Goal: Task Accomplishment & Management: Manage account settings

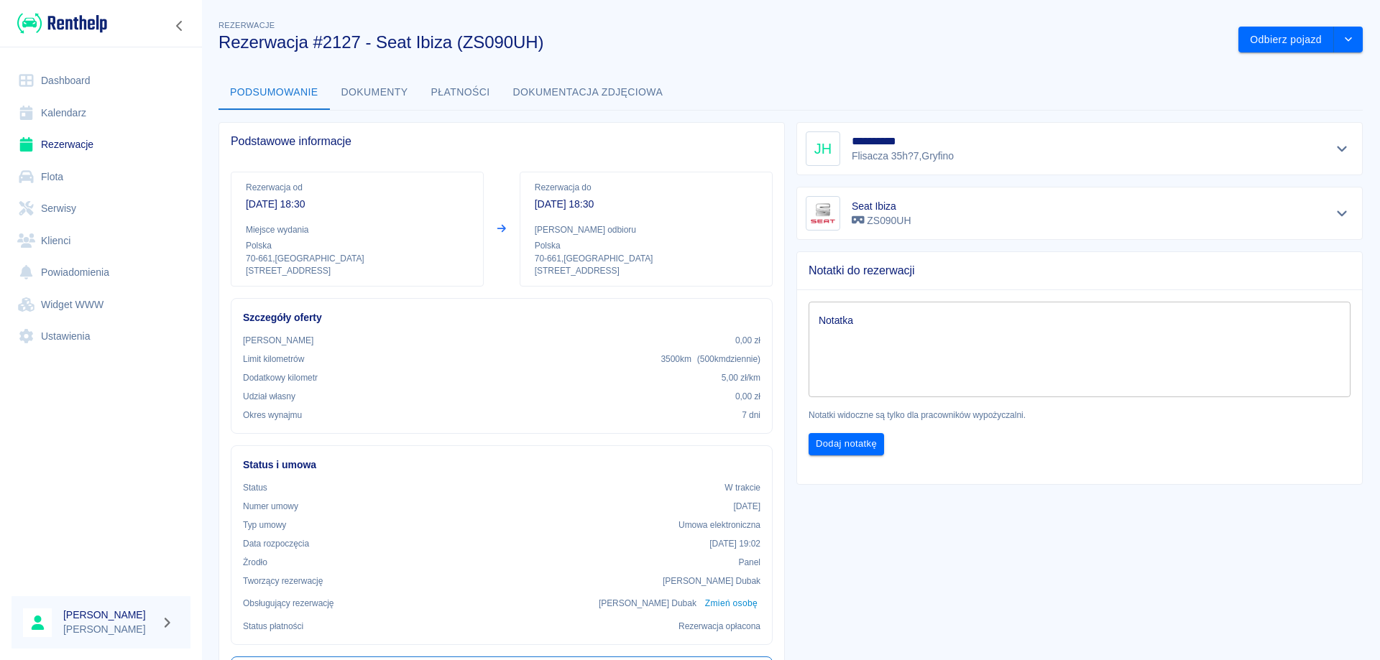
click at [63, 136] on link "Rezerwacje" at bounding box center [100, 145] width 179 height 32
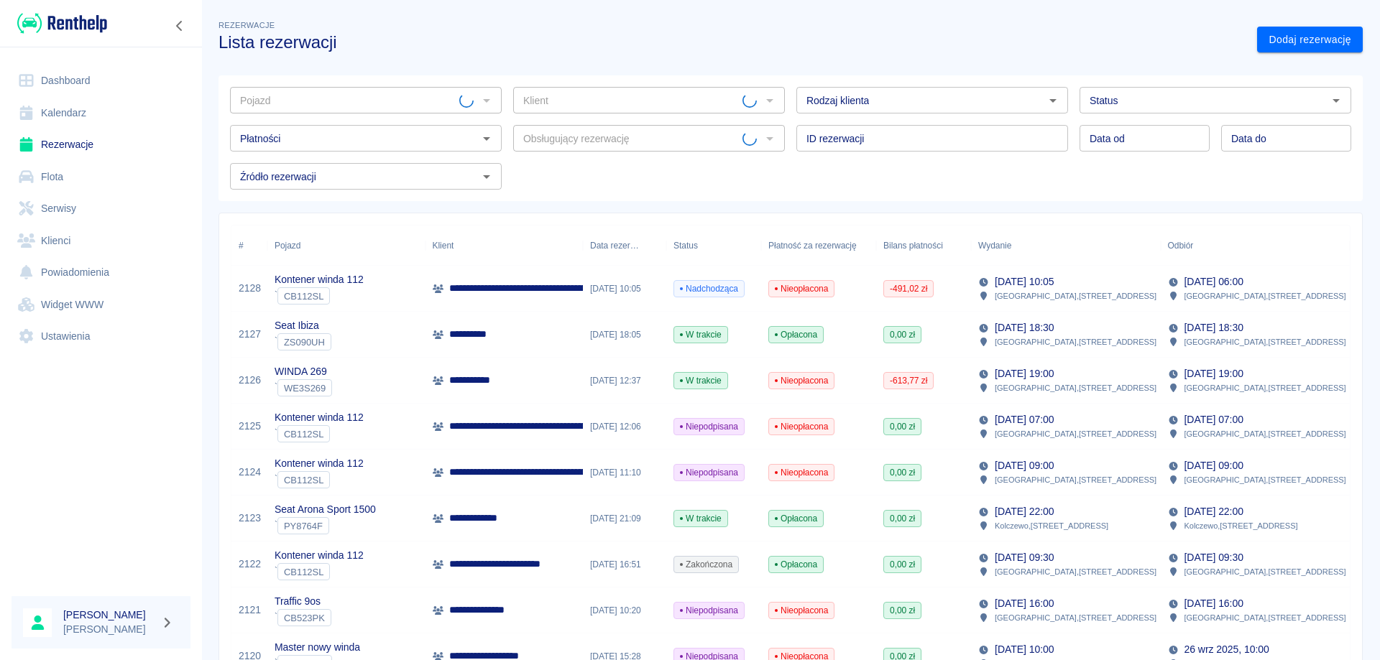
click at [302, 95] on input "Pojazd" at bounding box center [346, 100] width 225 height 18
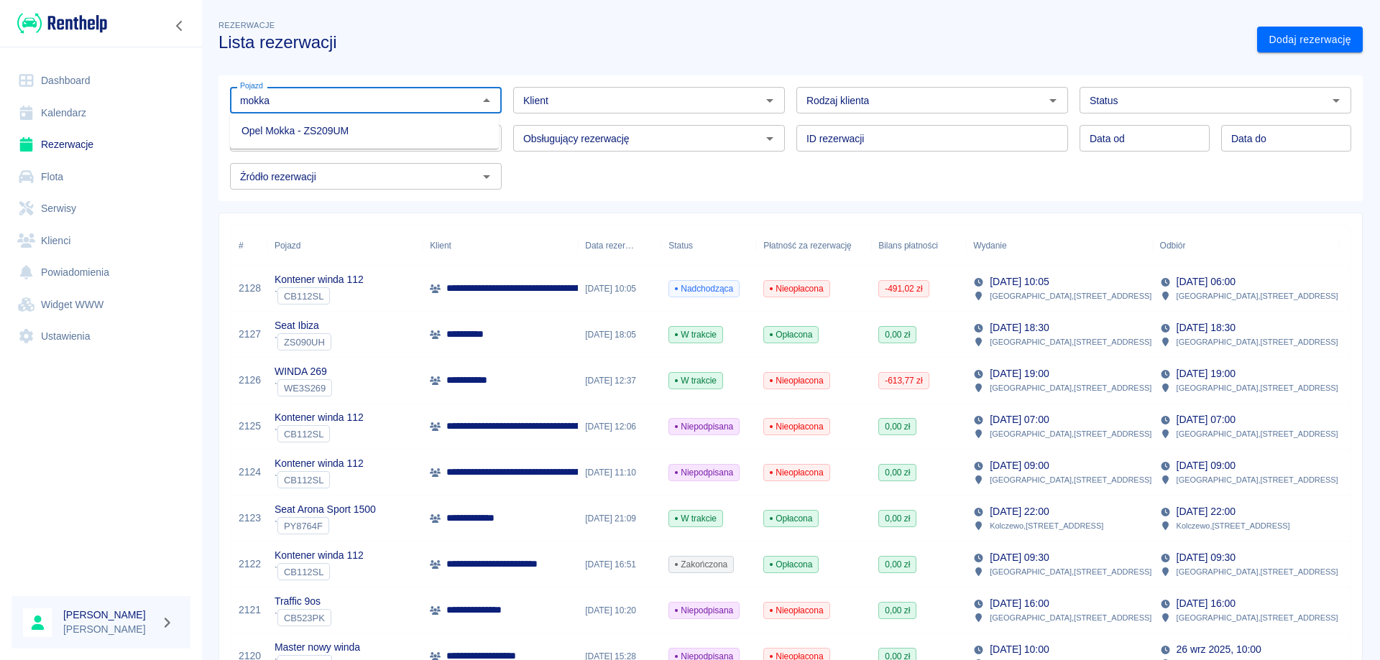
click at [308, 133] on li "Opel Mokka - ZS209UM" at bounding box center [364, 131] width 269 height 24
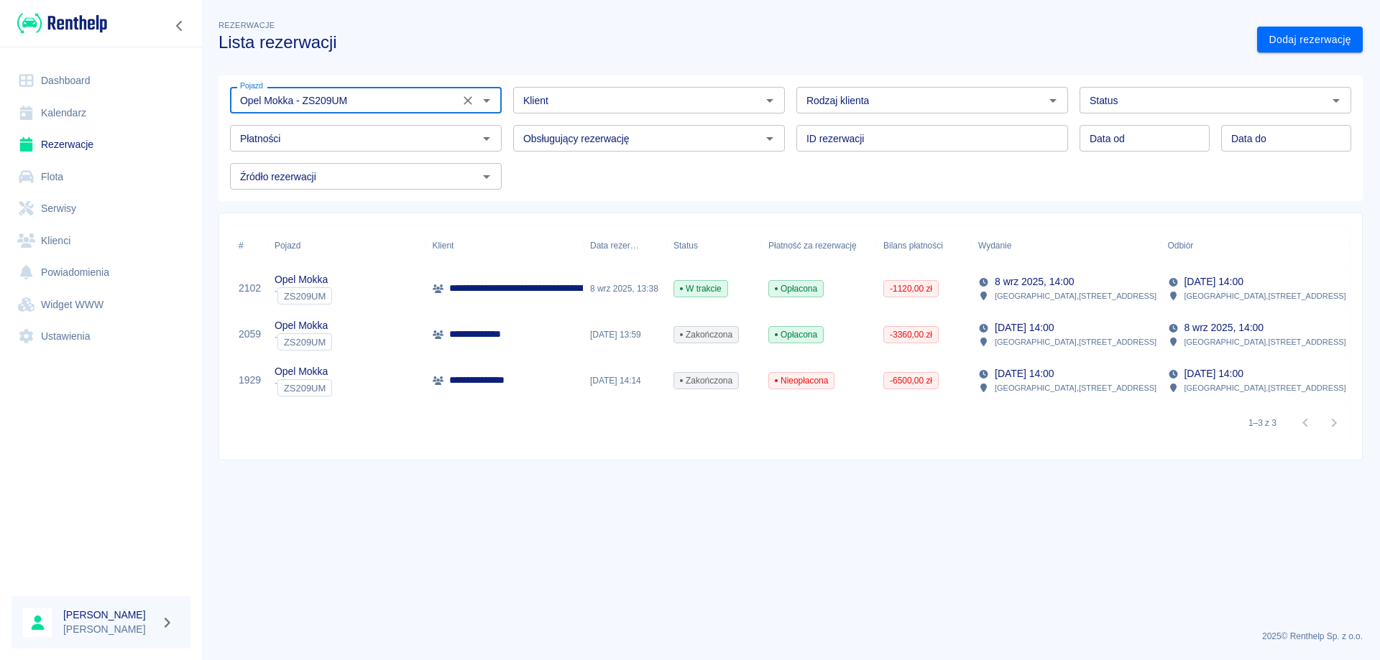
type input "Opel Mokka - ZS209UM"
click at [502, 287] on p "**********" at bounding box center [670, 288] width 442 height 15
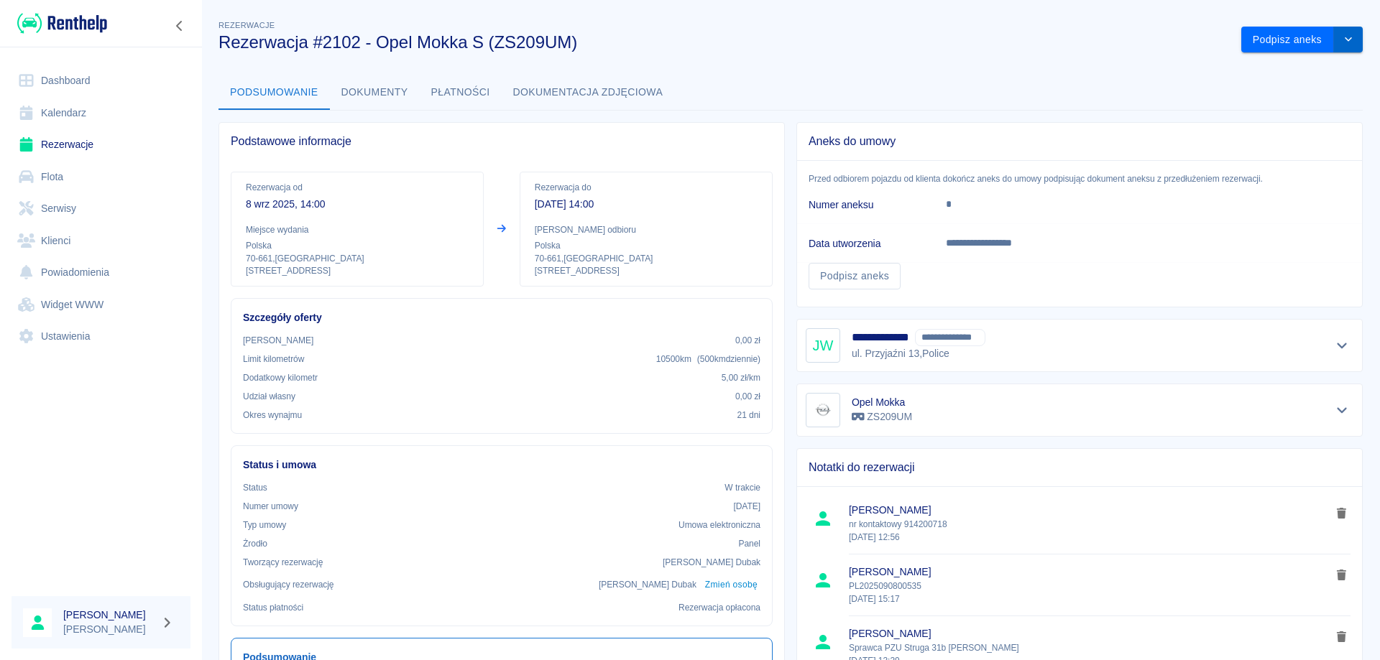
click at [1344, 39] on button "drop-down" at bounding box center [1348, 40] width 29 height 27
click at [1300, 69] on li "Przedłuż rezerwację" at bounding box center [1290, 70] width 113 height 24
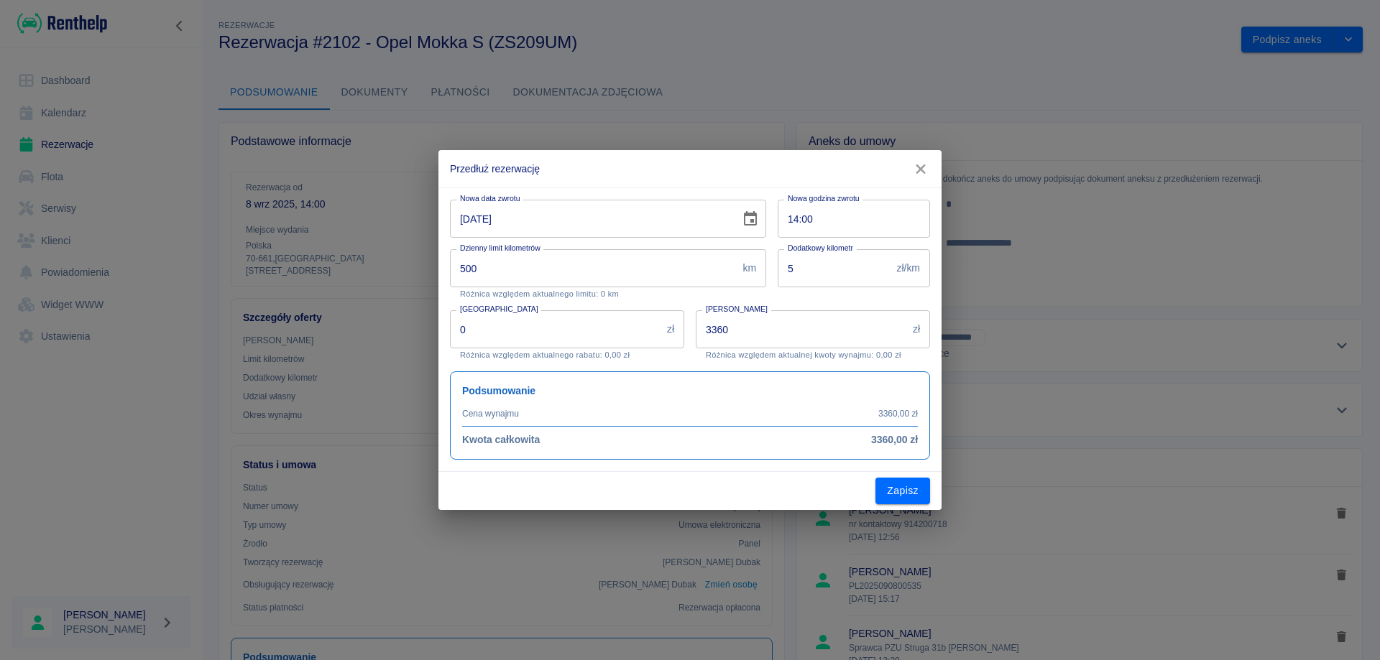
click at [747, 216] on icon "Choose date, selected date is 29 wrz 2025" at bounding box center [750, 218] width 13 height 14
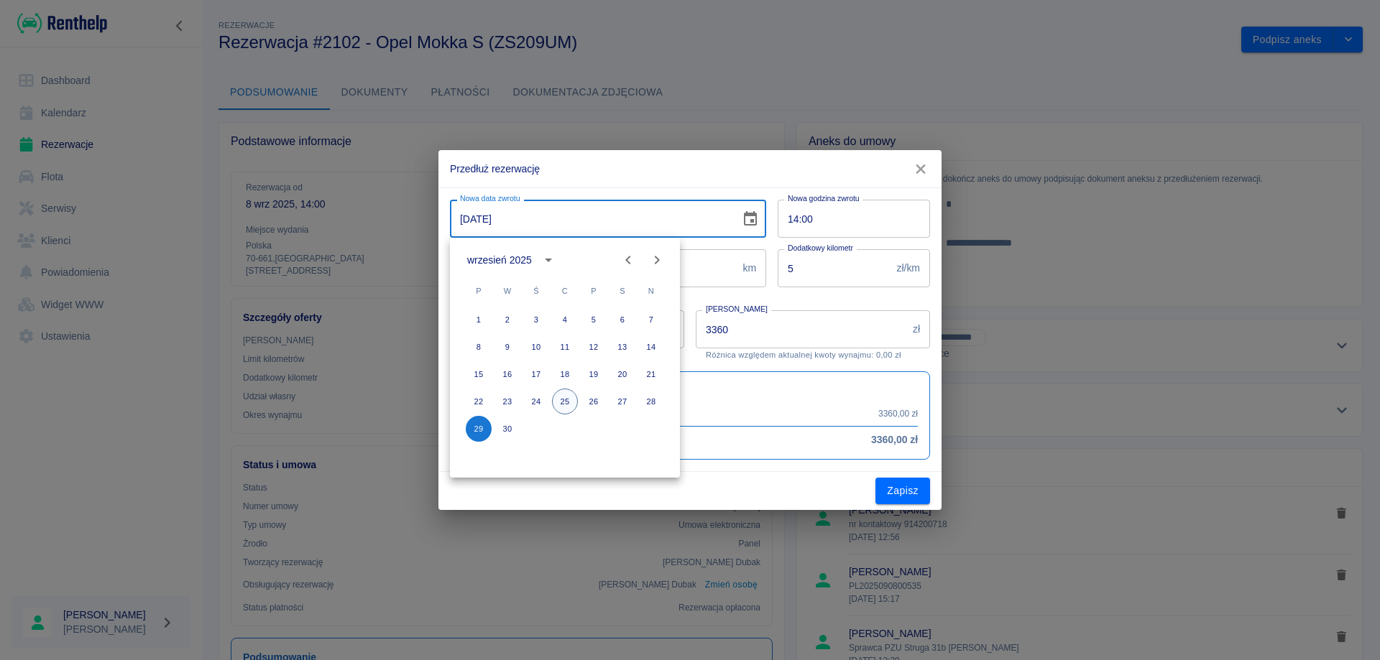
click at [565, 402] on button "25" at bounding box center [565, 402] width 26 height 26
type input "[DATE]"
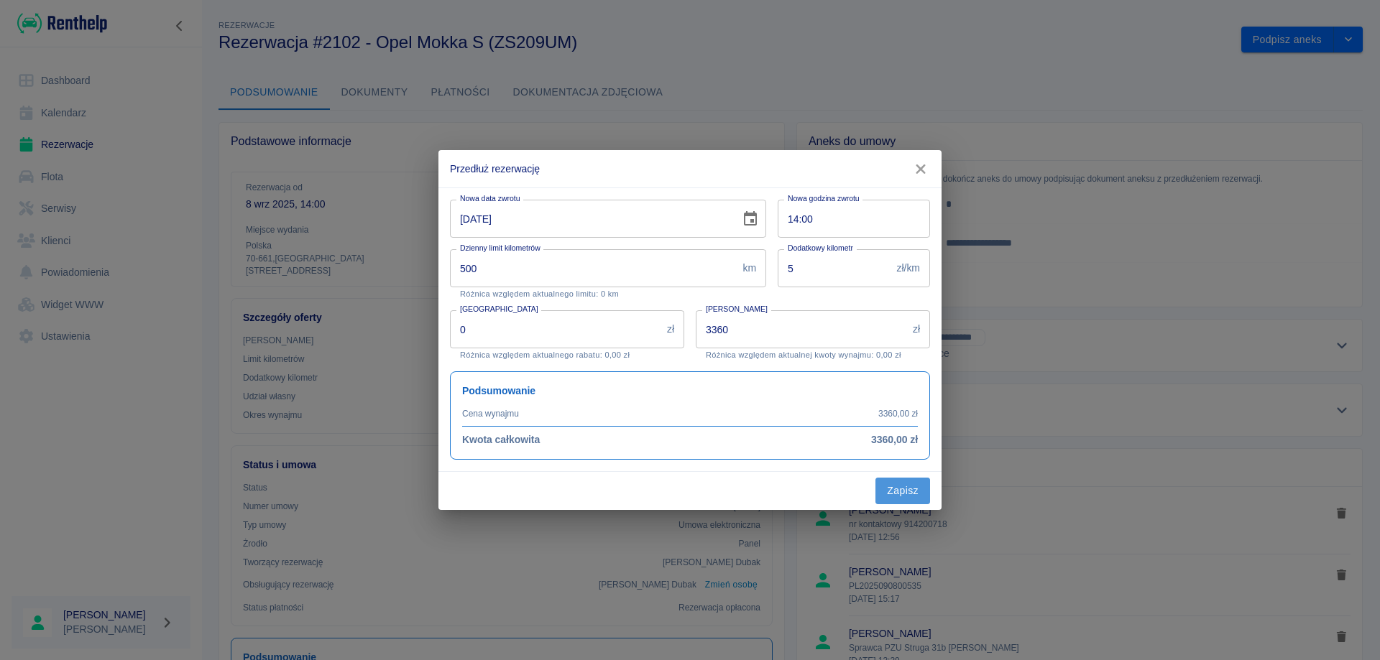
click at [893, 488] on button "Zapisz" at bounding box center [902, 491] width 55 height 27
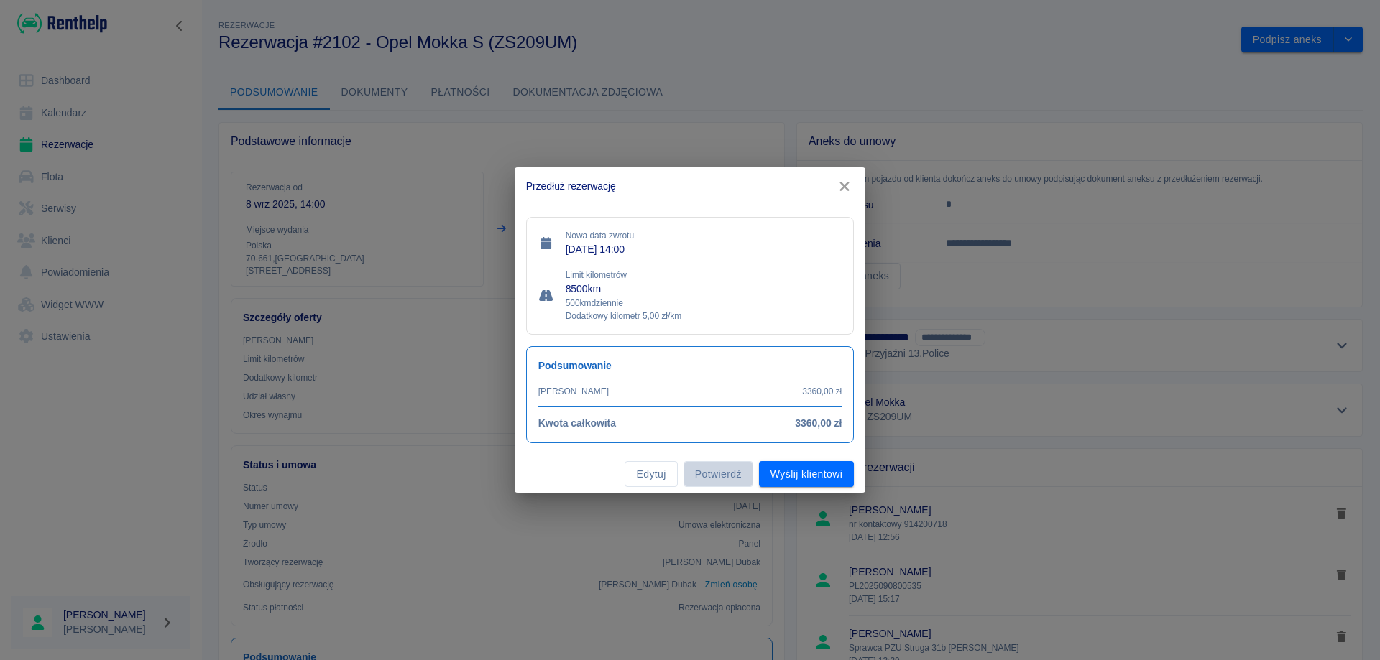
click at [714, 482] on button "Potwierdź" at bounding box center [718, 474] width 70 height 27
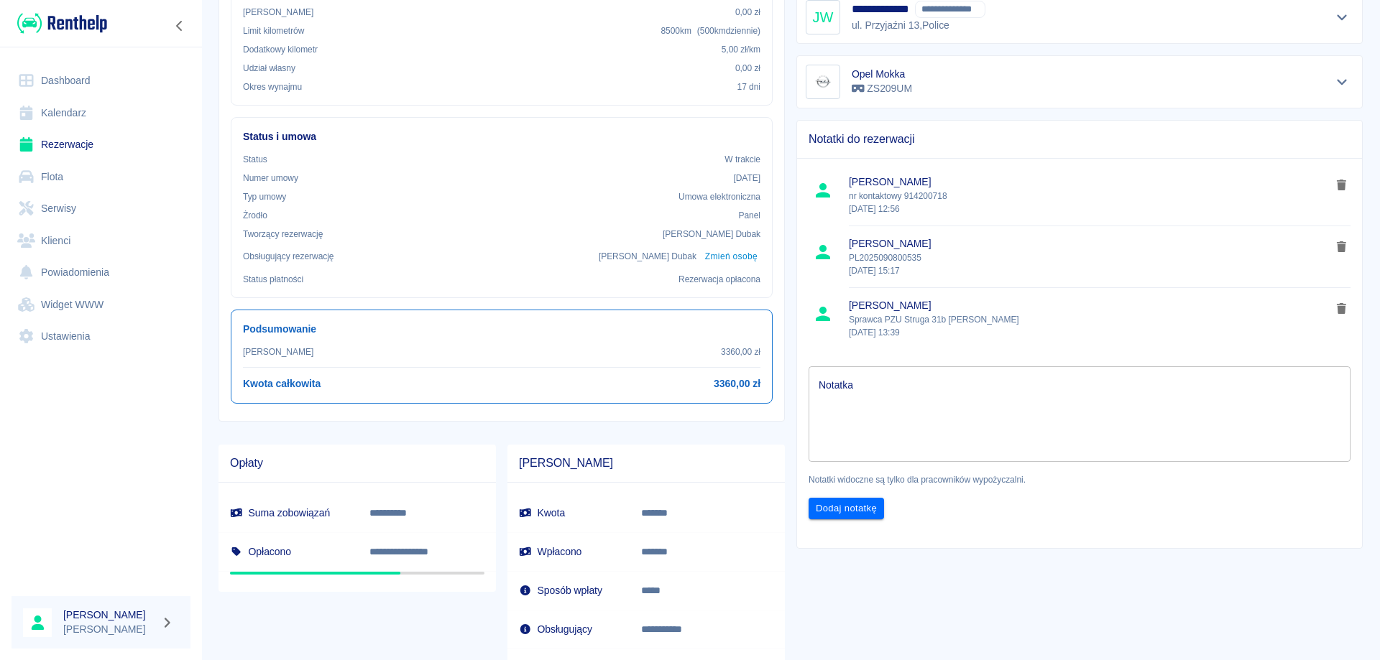
scroll to position [272, 0]
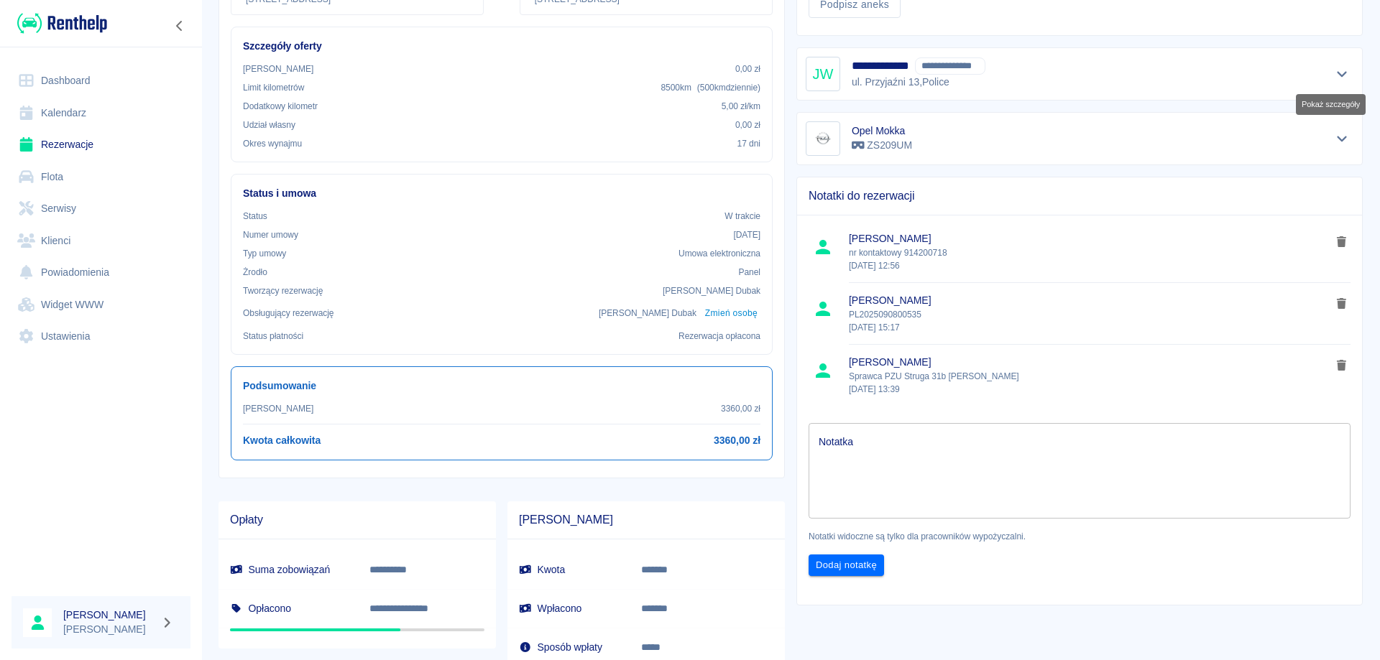
click at [1334, 68] on icon "Pokaż szczegóły" at bounding box center [1342, 74] width 17 height 13
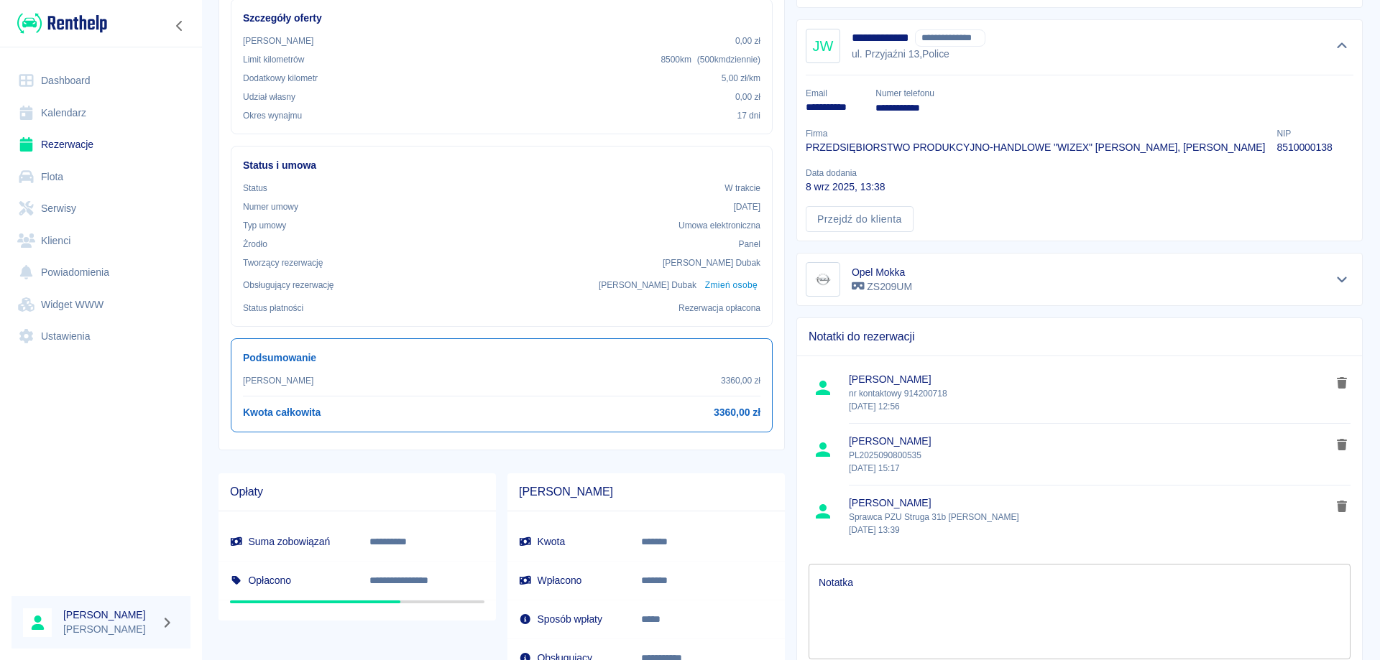
scroll to position [284, 0]
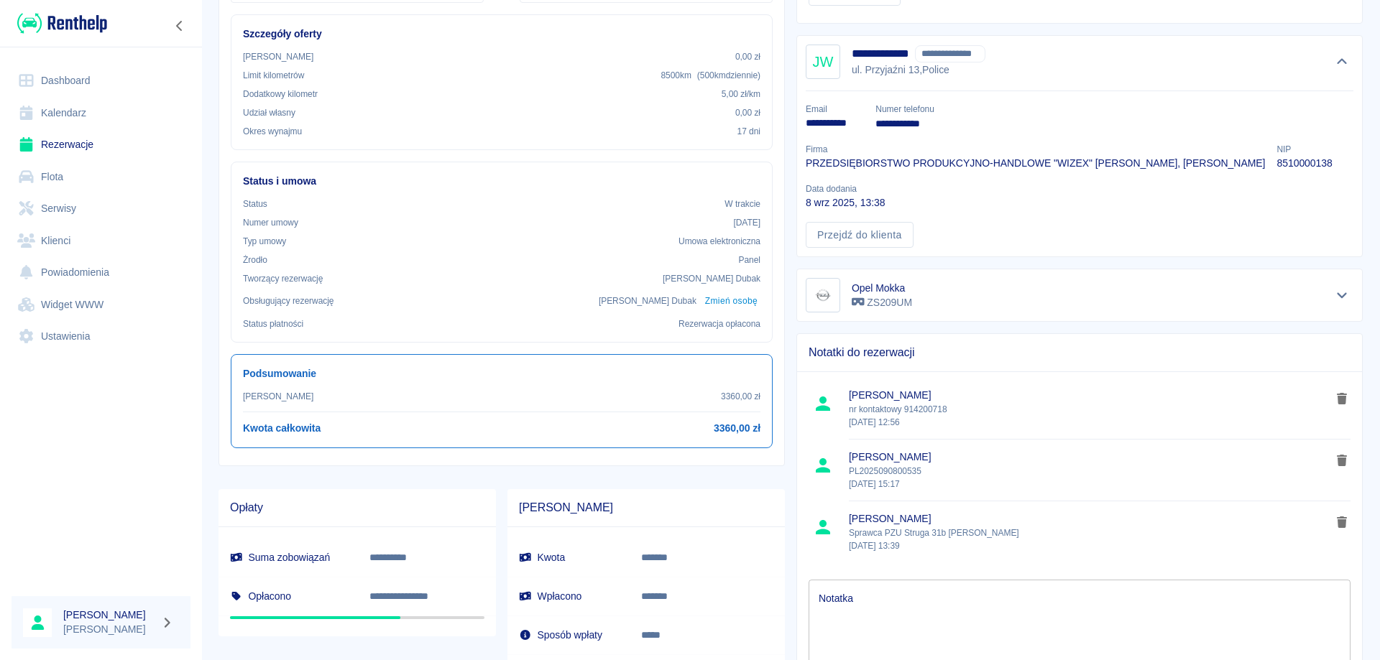
click at [58, 137] on link "Rezerwacje" at bounding box center [100, 145] width 179 height 32
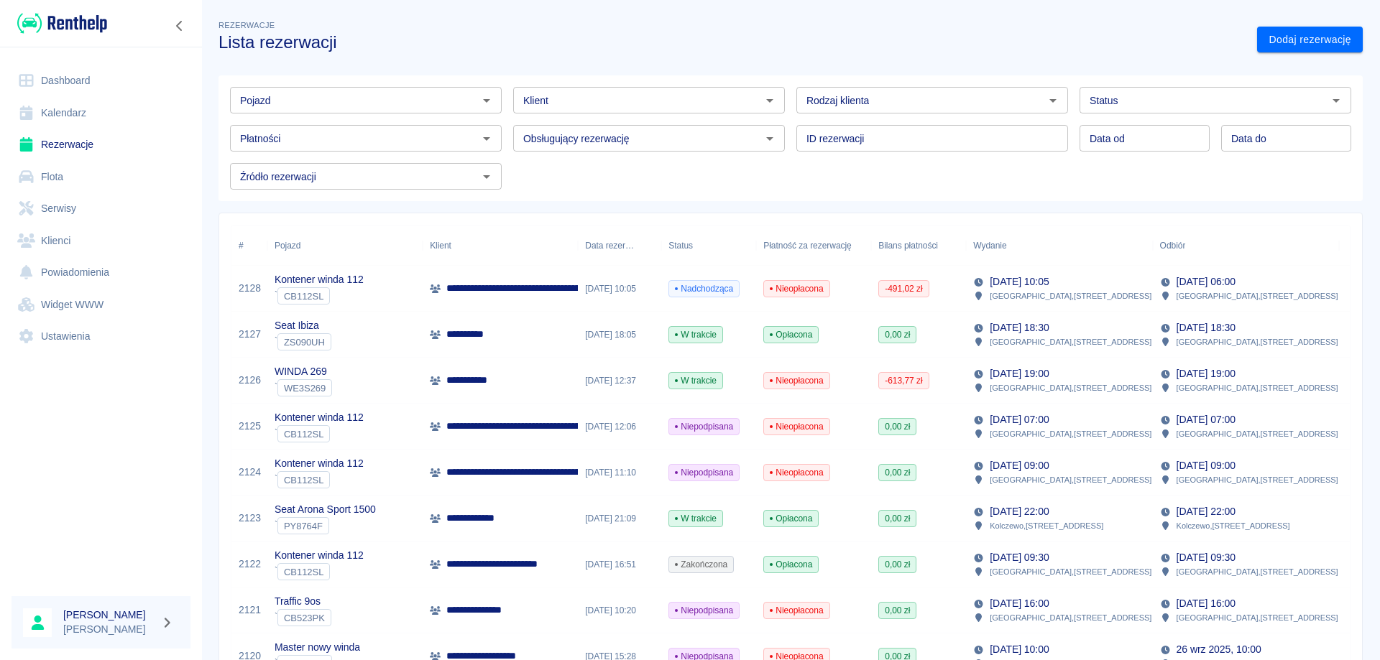
click at [528, 290] on p "**********" at bounding box center [613, 288] width 335 height 15
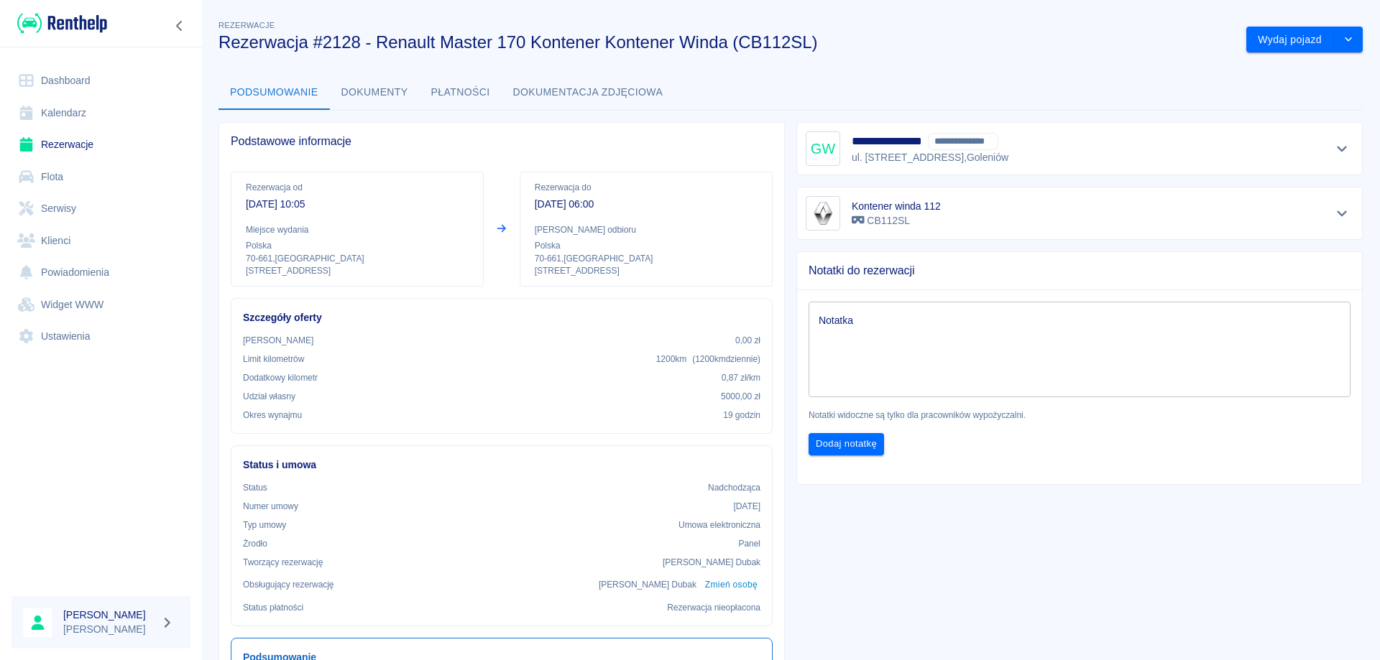
click at [62, 148] on link "Rezerwacje" at bounding box center [100, 145] width 179 height 32
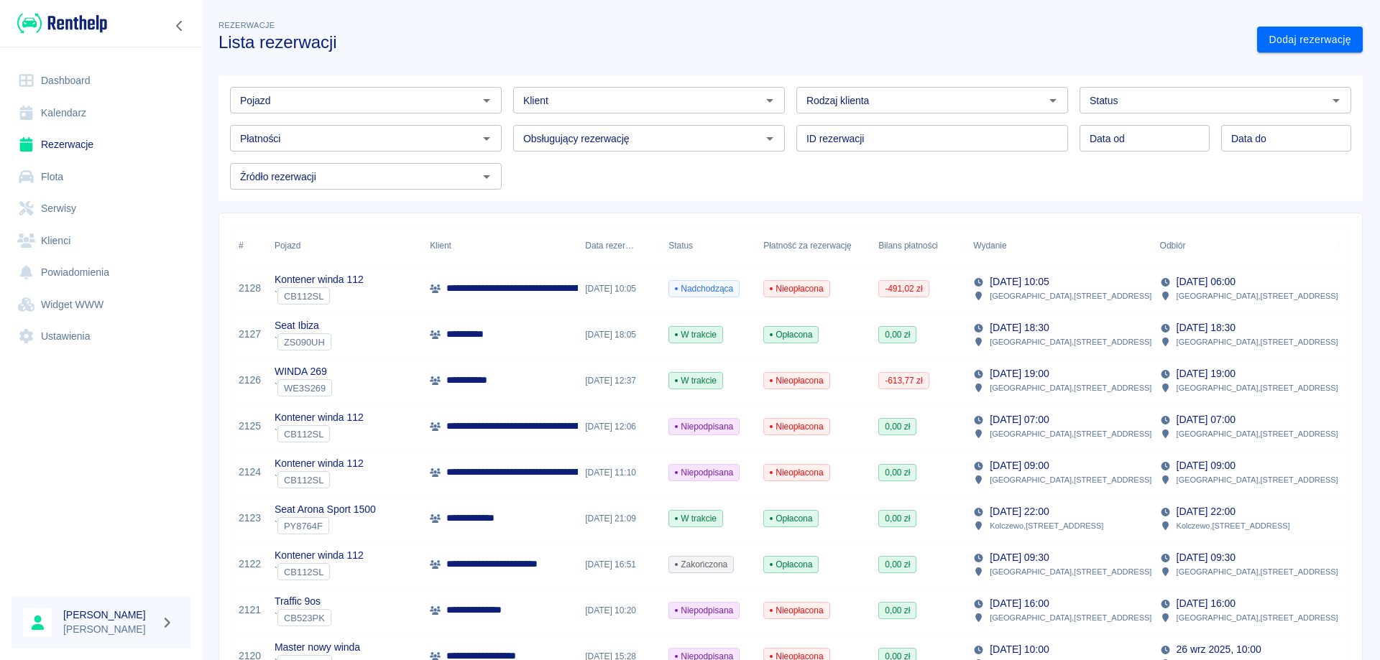
click at [525, 296] on p "**********" at bounding box center [613, 288] width 335 height 15
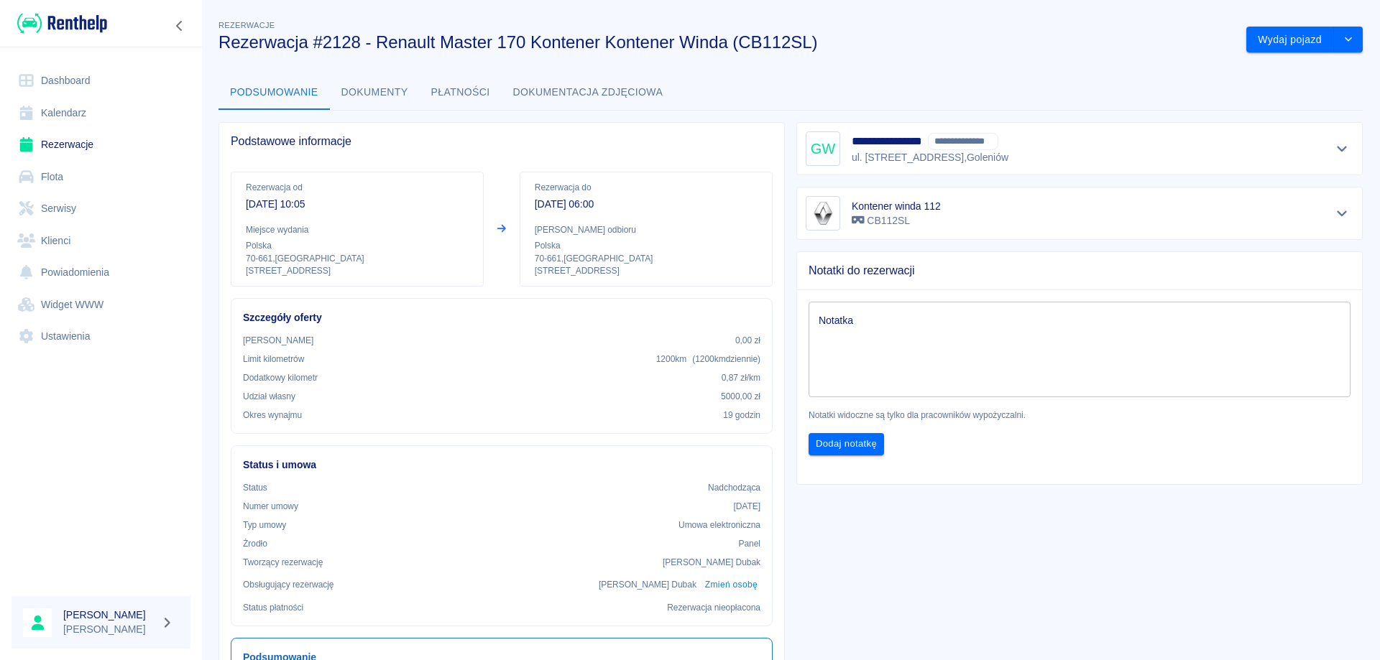
click at [469, 88] on button "Płatności" at bounding box center [461, 92] width 82 height 34
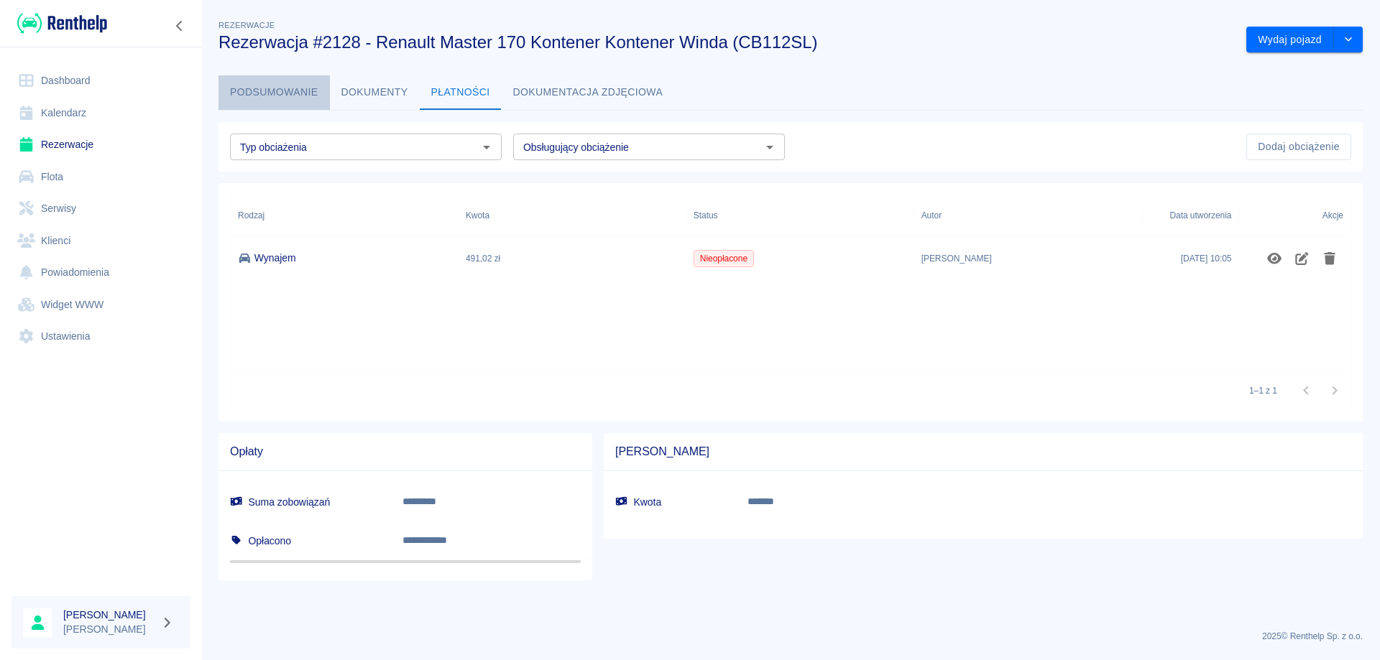
click at [277, 91] on button "Podsumowanie" at bounding box center [273, 92] width 111 height 34
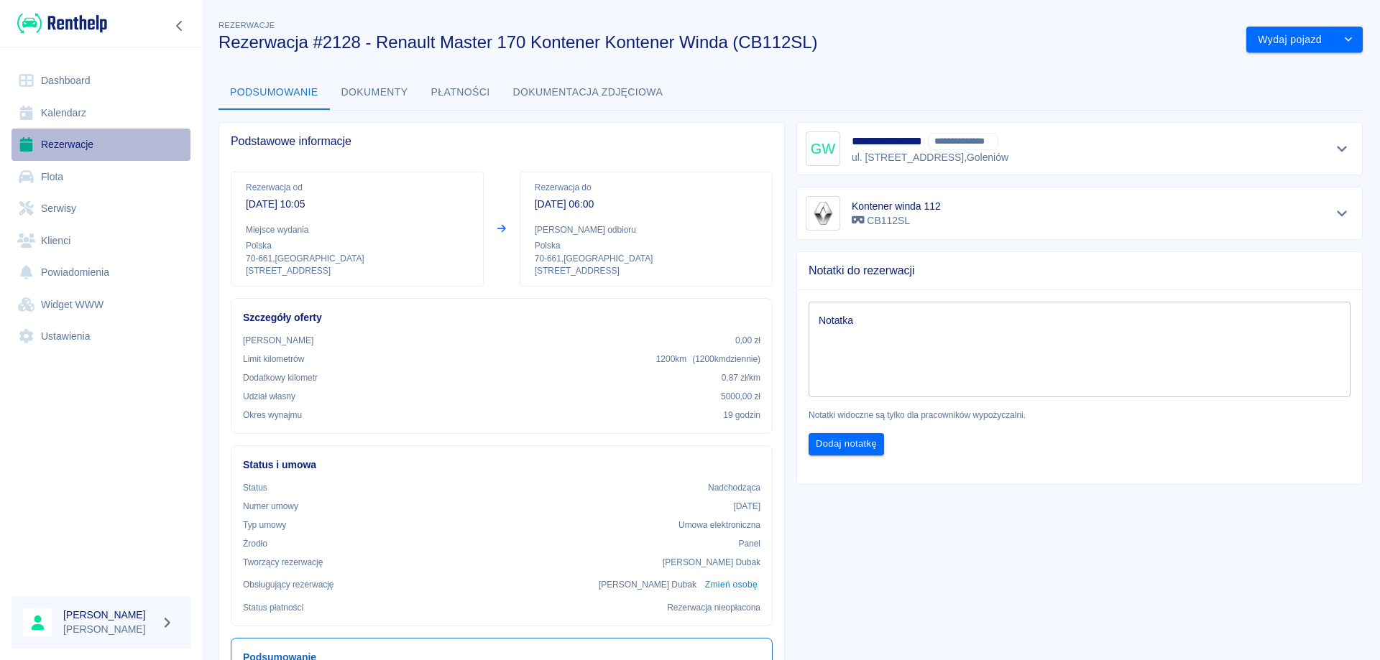
click at [73, 143] on link "Rezerwacje" at bounding box center [100, 145] width 179 height 32
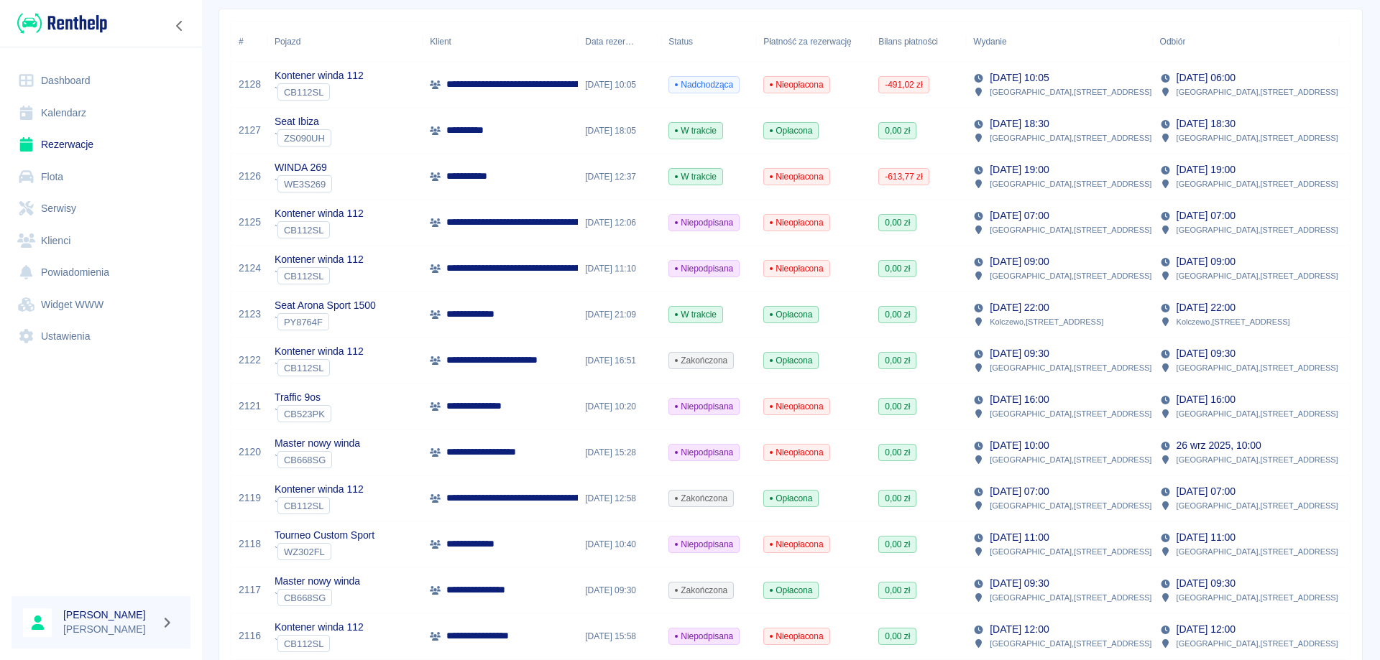
scroll to position [216, 0]
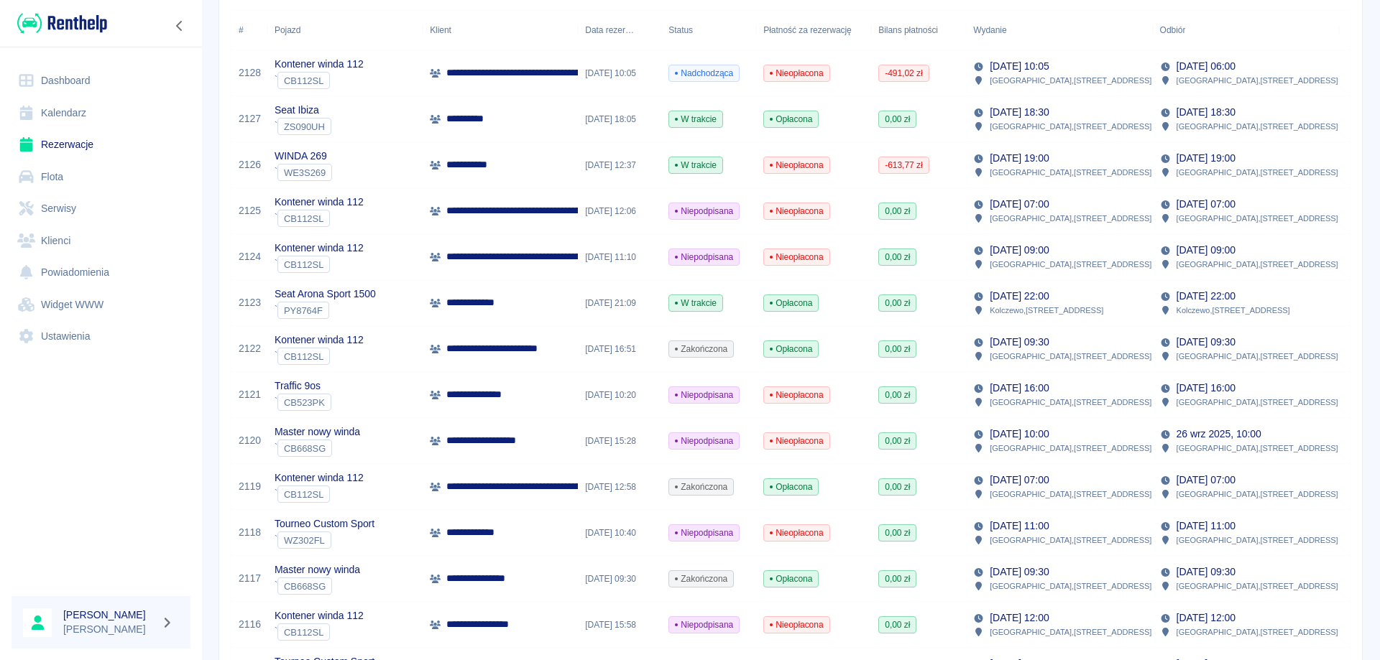
click at [995, 478] on p "[DATE] 07:00" at bounding box center [1018, 480] width 59 height 15
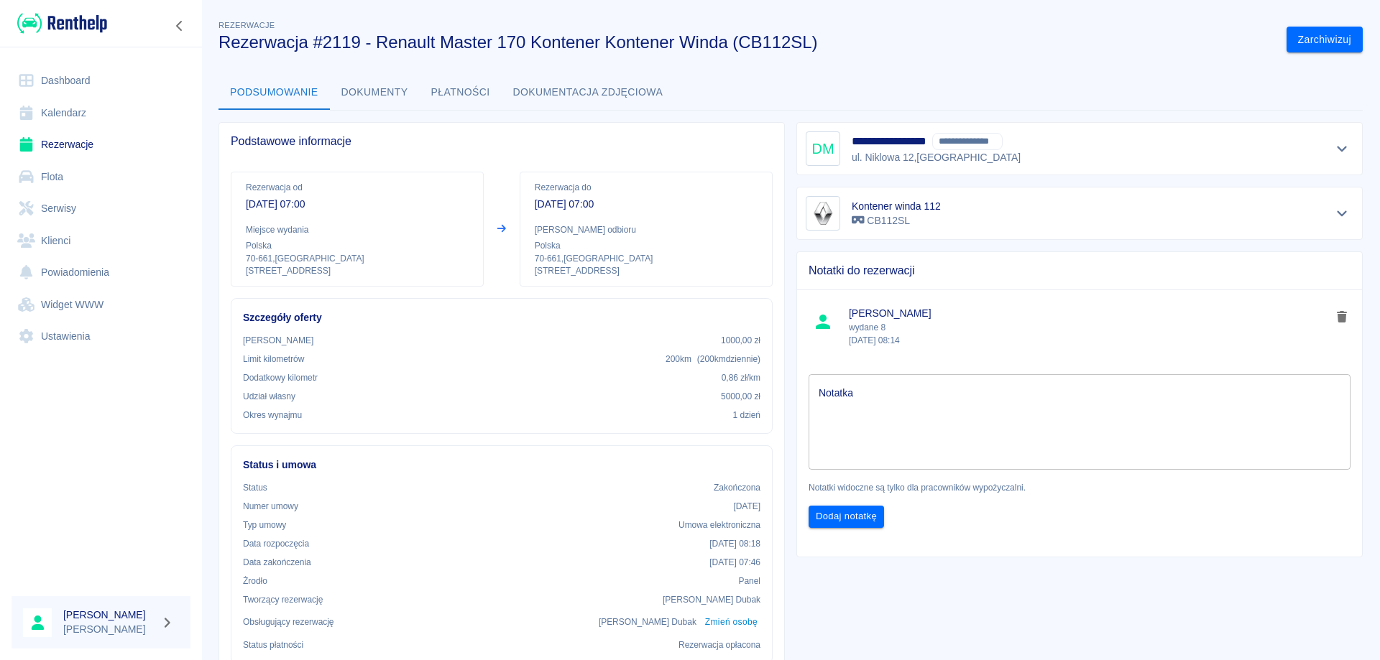
click at [454, 93] on button "Płatności" at bounding box center [461, 92] width 82 height 34
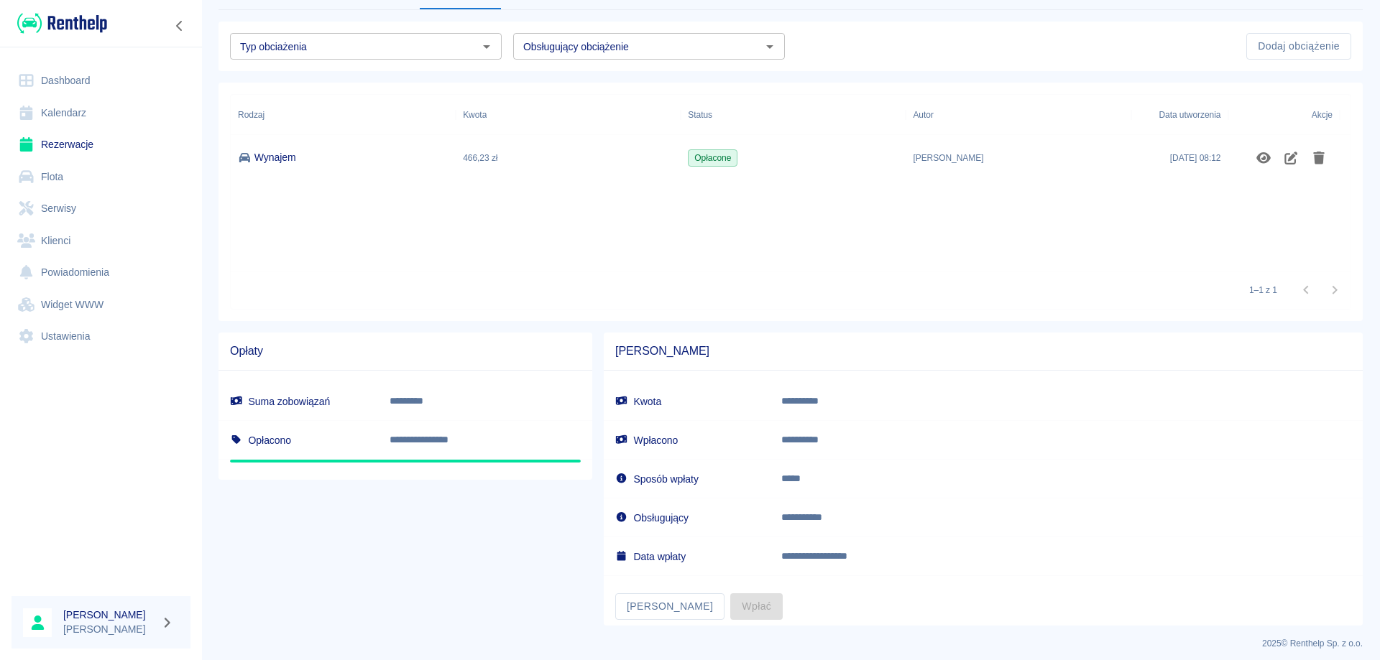
scroll to position [108, 0]
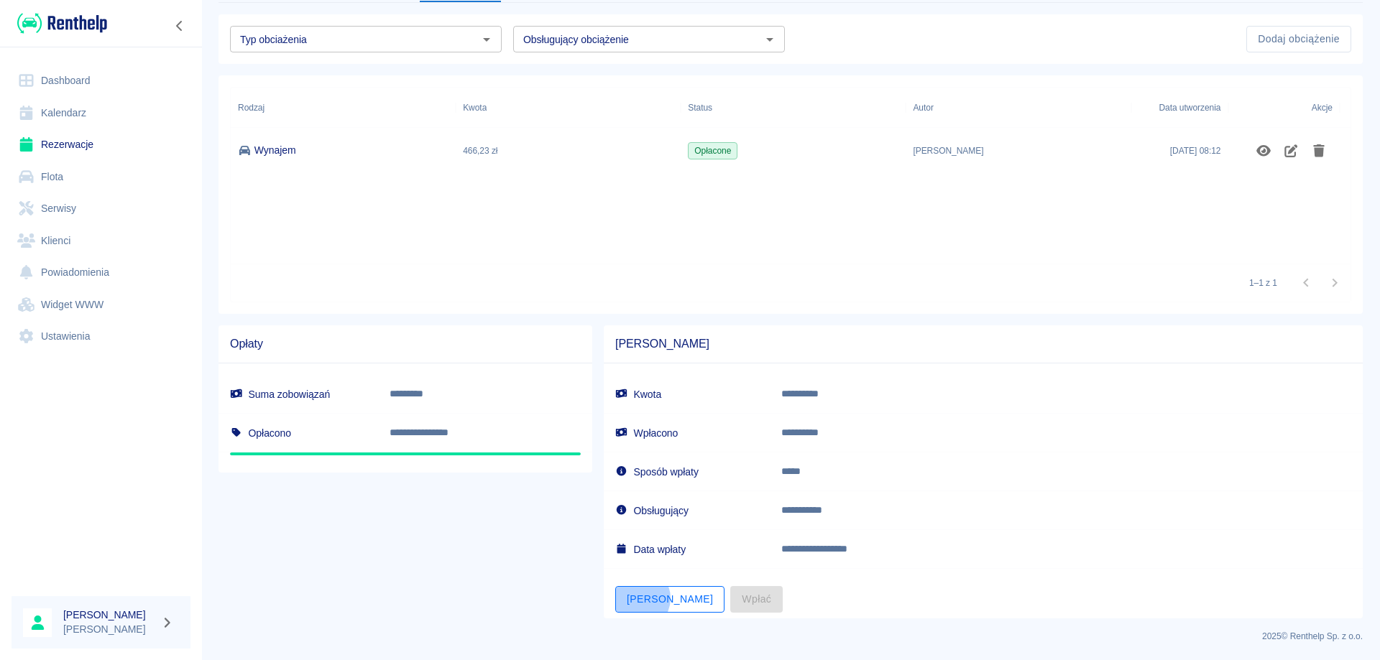
click at [634, 599] on button "[PERSON_NAME]" at bounding box center [669, 599] width 109 height 27
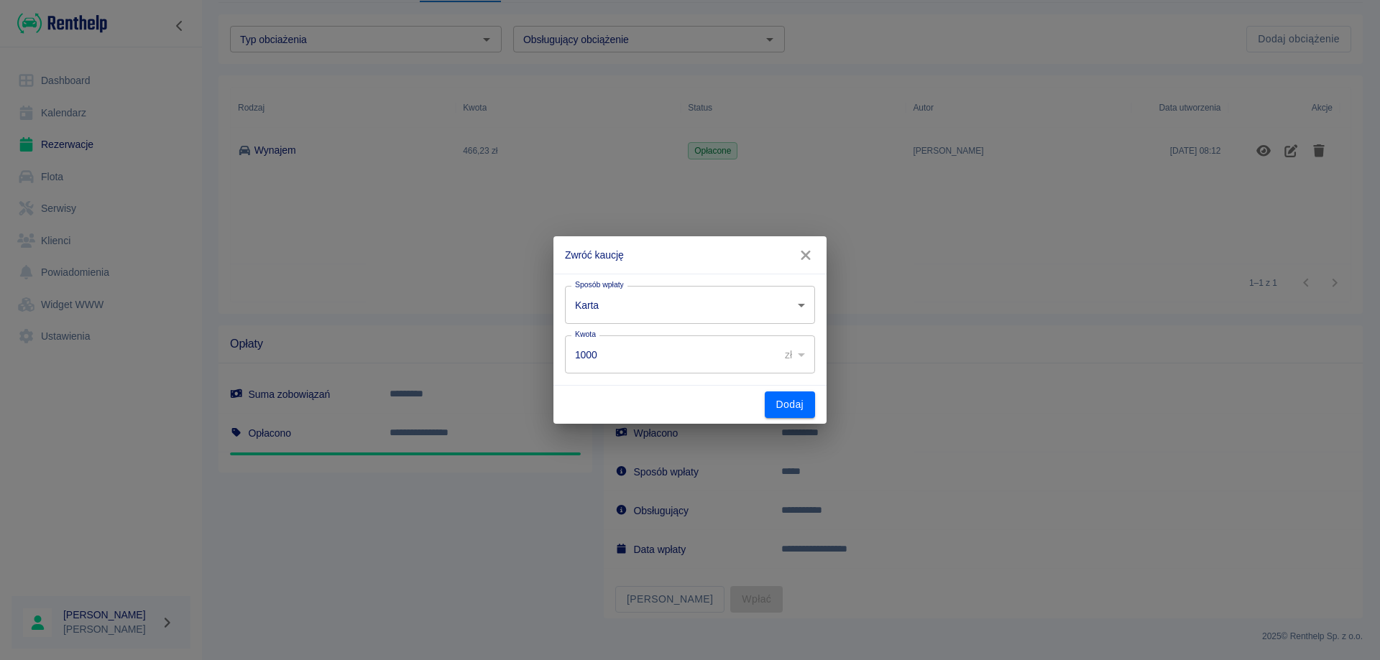
click at [695, 307] on body "**********" at bounding box center [690, 330] width 1380 height 660
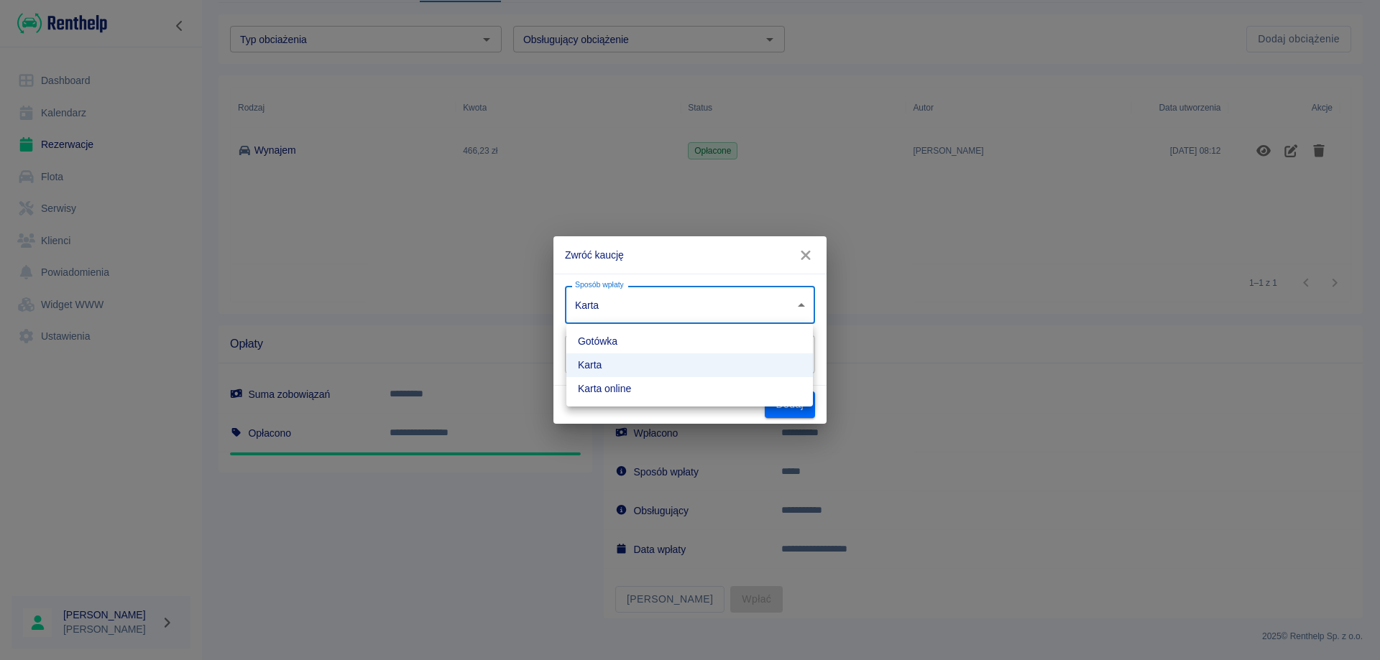
click at [583, 392] on li "Karta online" at bounding box center [689, 389] width 246 height 24
type input "online_card_authorization"
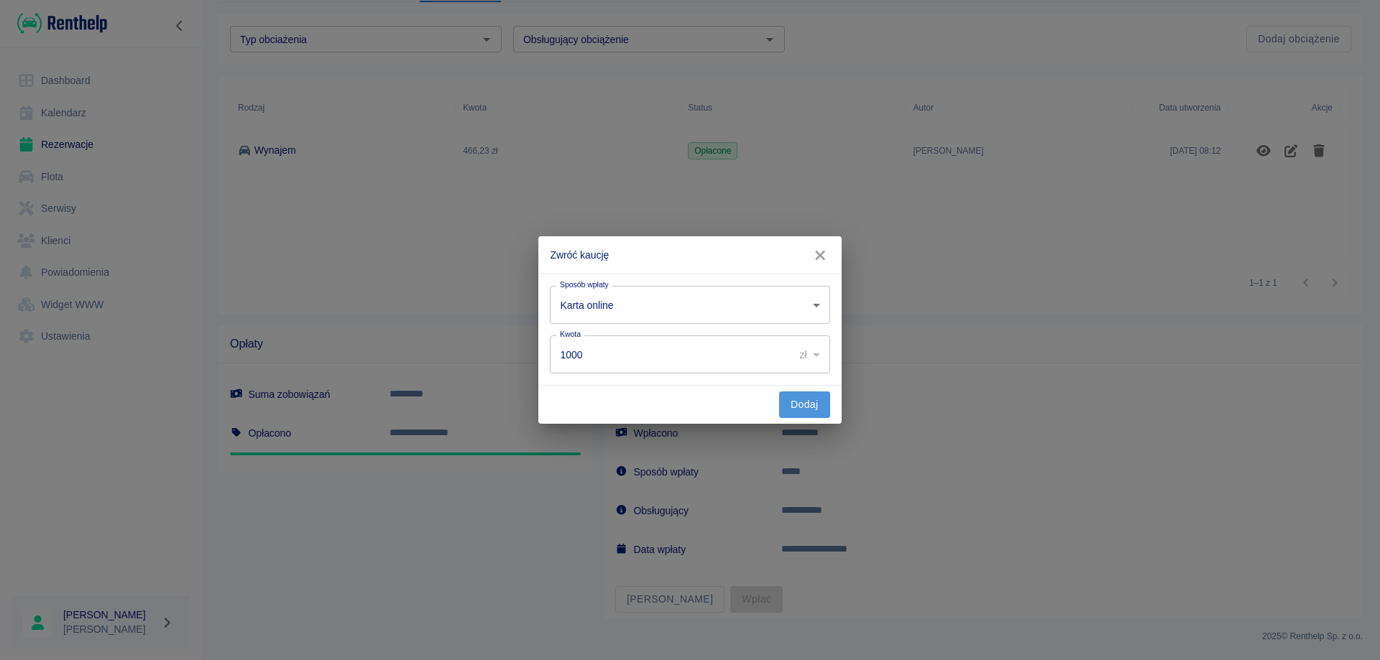
click at [789, 408] on button "Dodaj" at bounding box center [804, 405] width 51 height 27
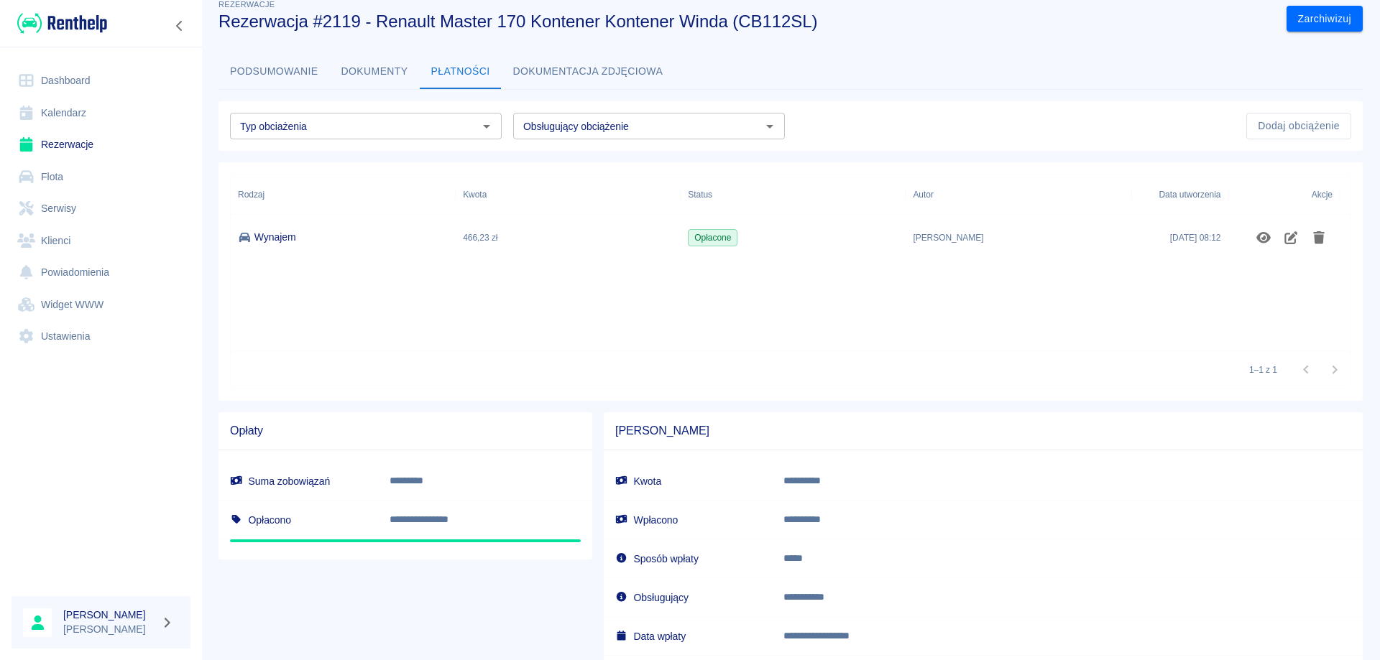
scroll to position [0, 0]
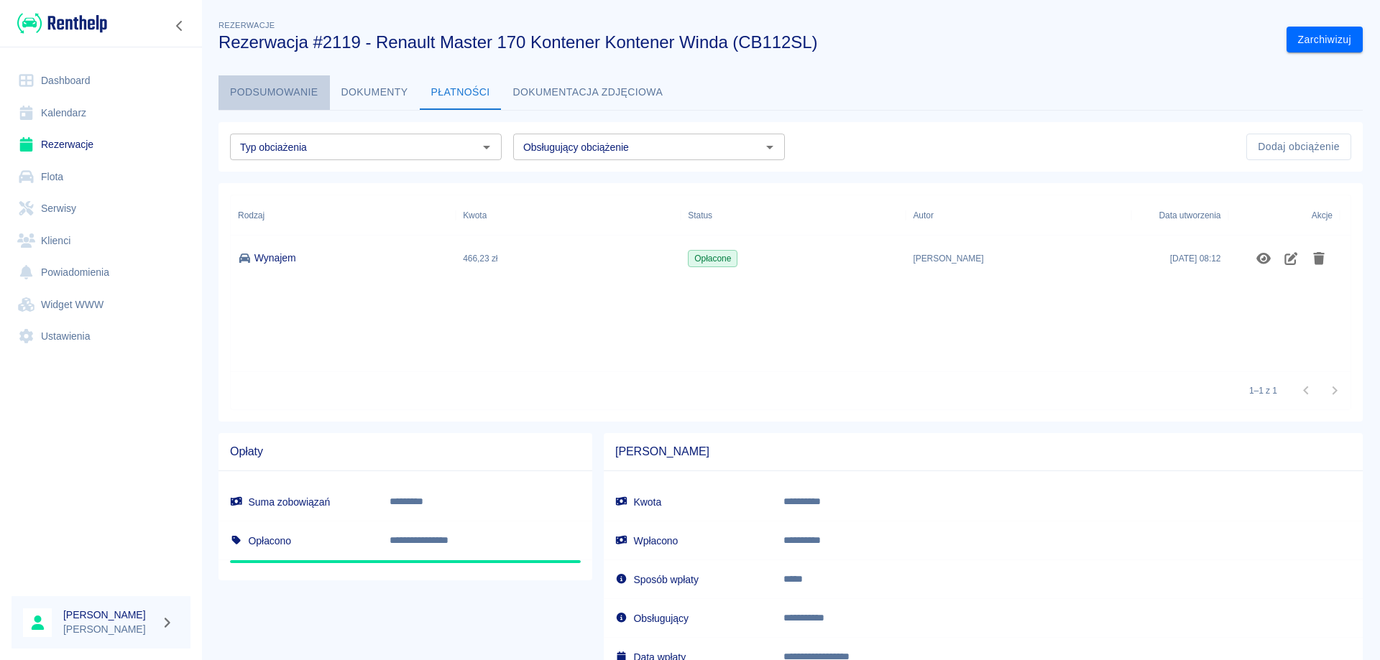
click at [278, 91] on button "Podsumowanie" at bounding box center [273, 92] width 111 height 34
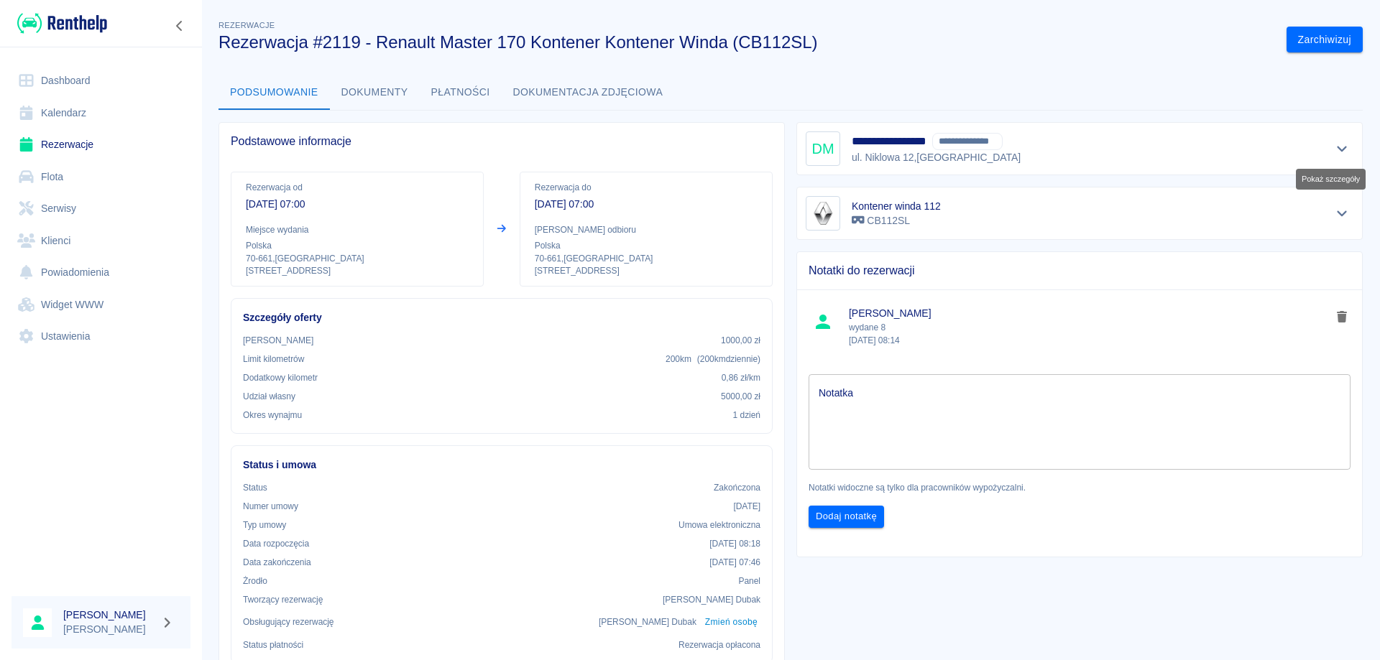
click at [1334, 144] on icon "Pokaż szczegóły" at bounding box center [1342, 148] width 17 height 13
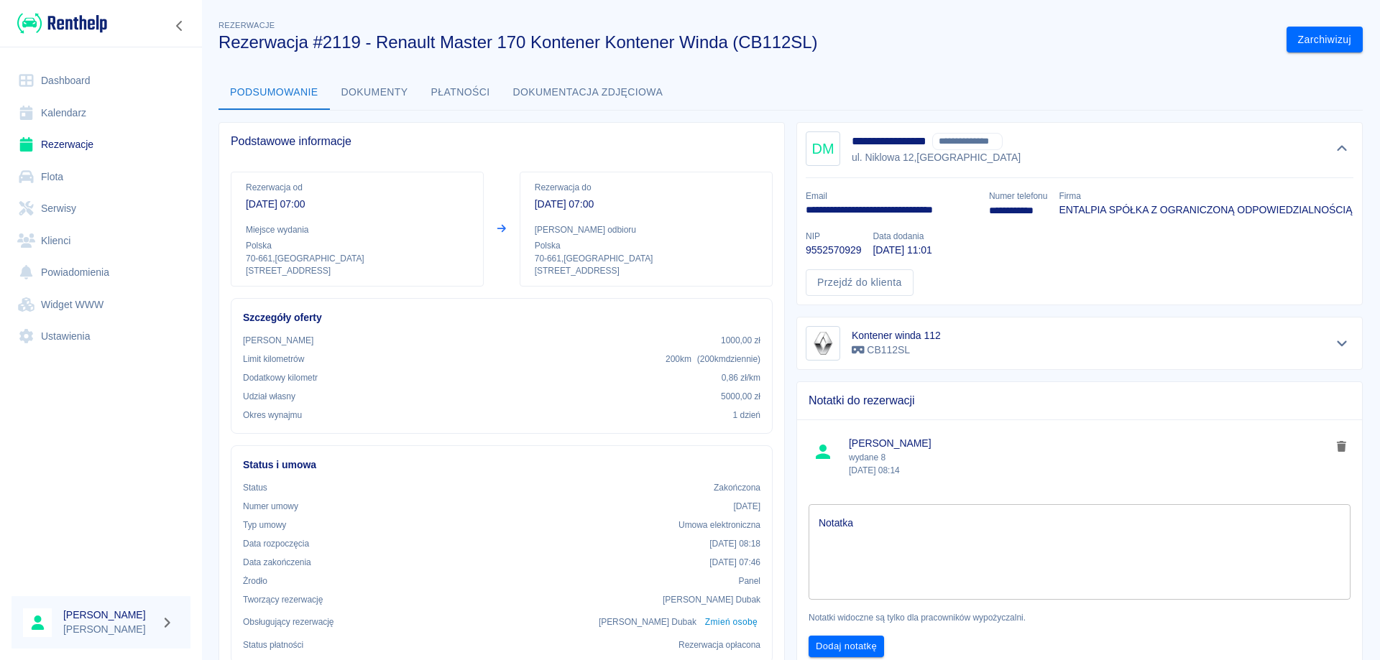
click at [861, 251] on p "9552570929" at bounding box center [832, 250] width 55 height 15
copy p "9552570929"
click at [874, 208] on p "**********" at bounding box center [891, 210] width 172 height 15
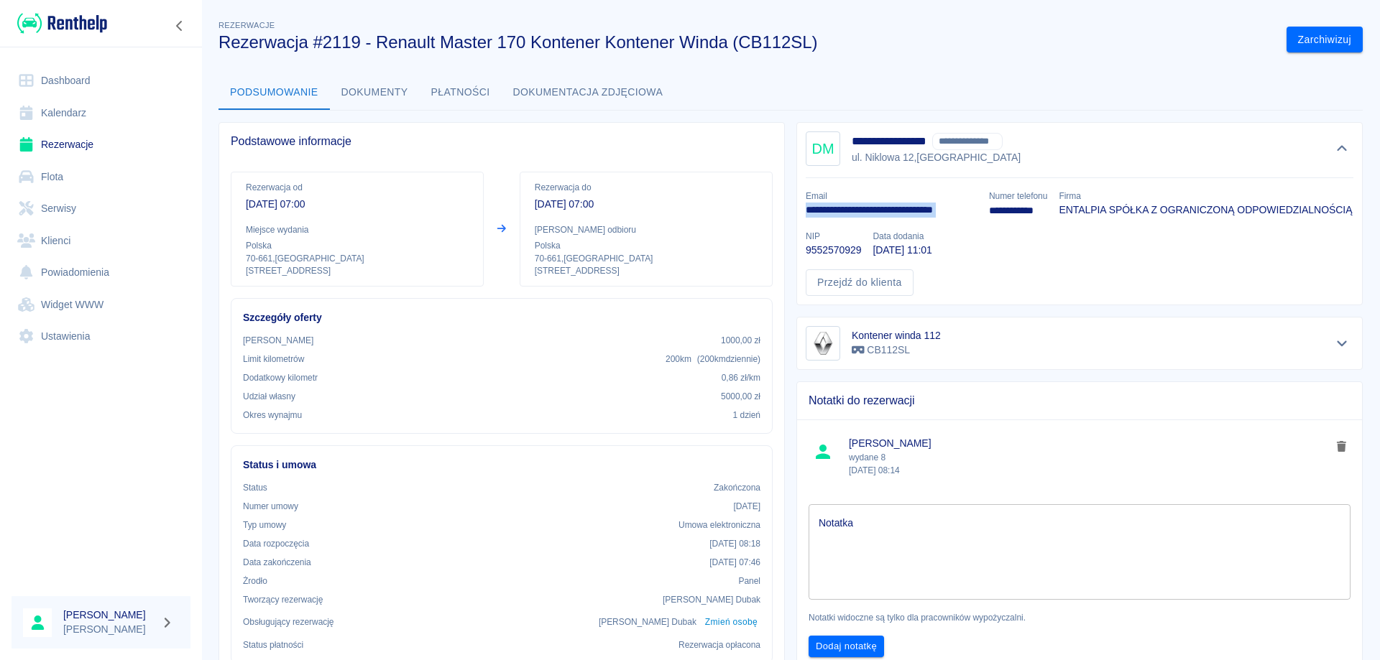
click at [874, 208] on p "**********" at bounding box center [891, 210] width 172 height 15
copy p "**********"
